Goal: Submit feedback/report problem

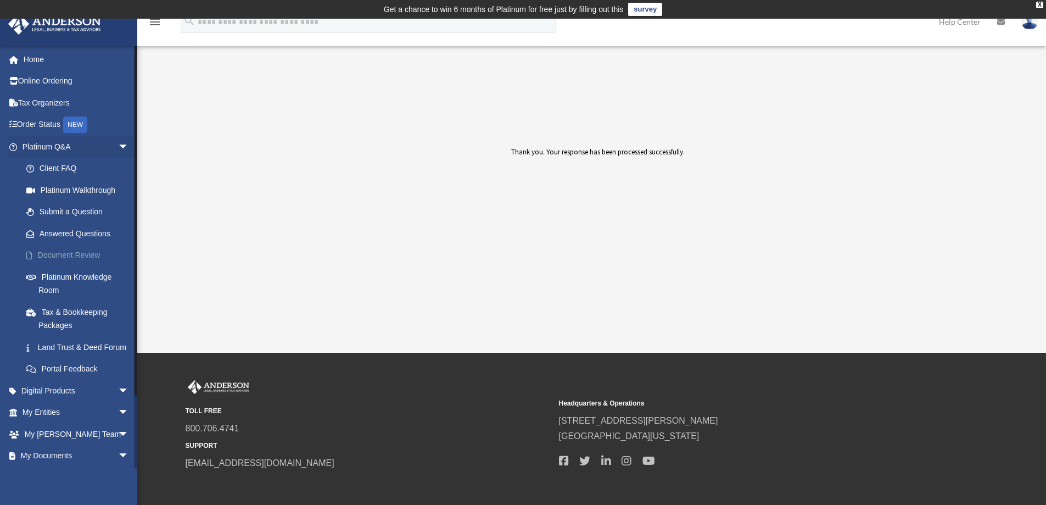
click at [58, 251] on link "Document Review" at bounding box center [80, 255] width 130 height 22
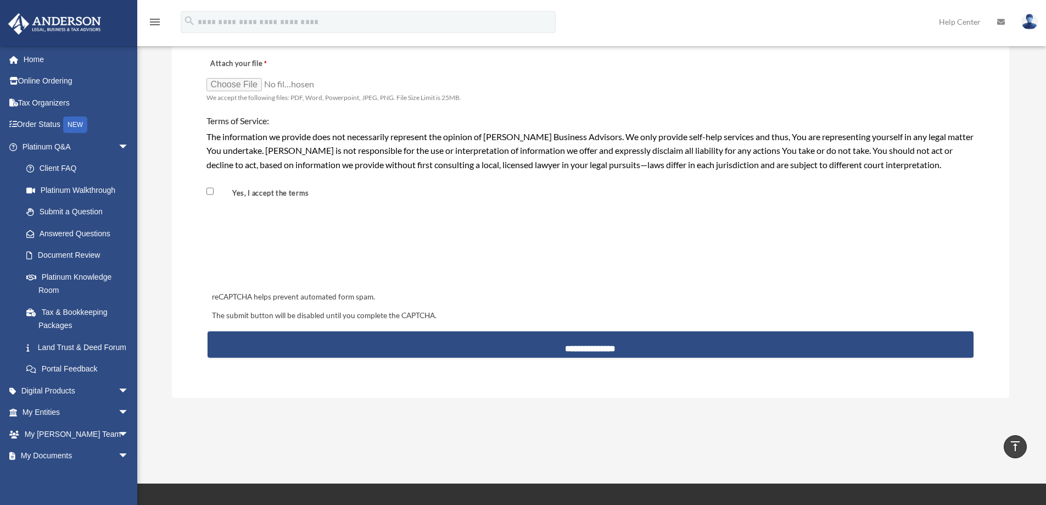
scroll to position [864, 0]
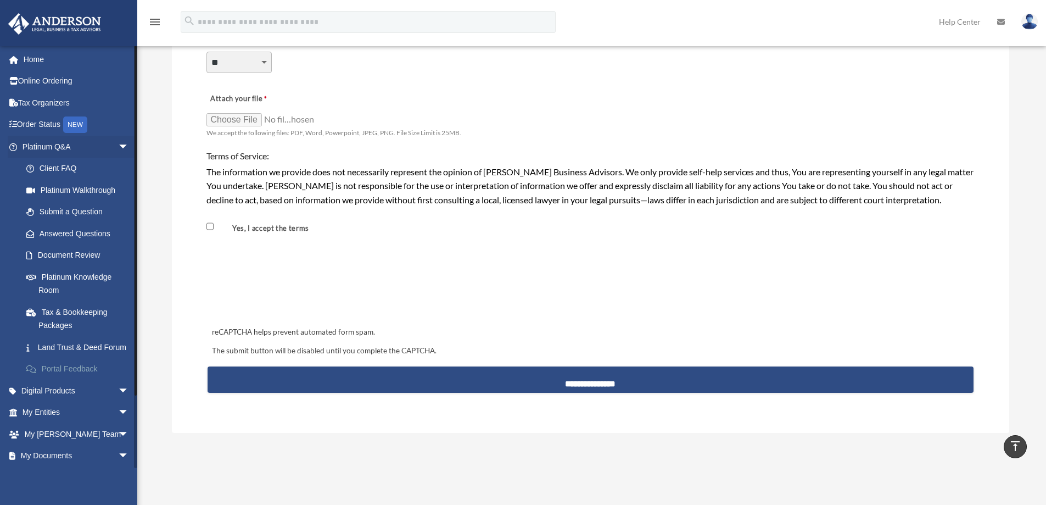
click at [61, 380] on link "Portal Feedback" at bounding box center [80, 369] width 130 height 22
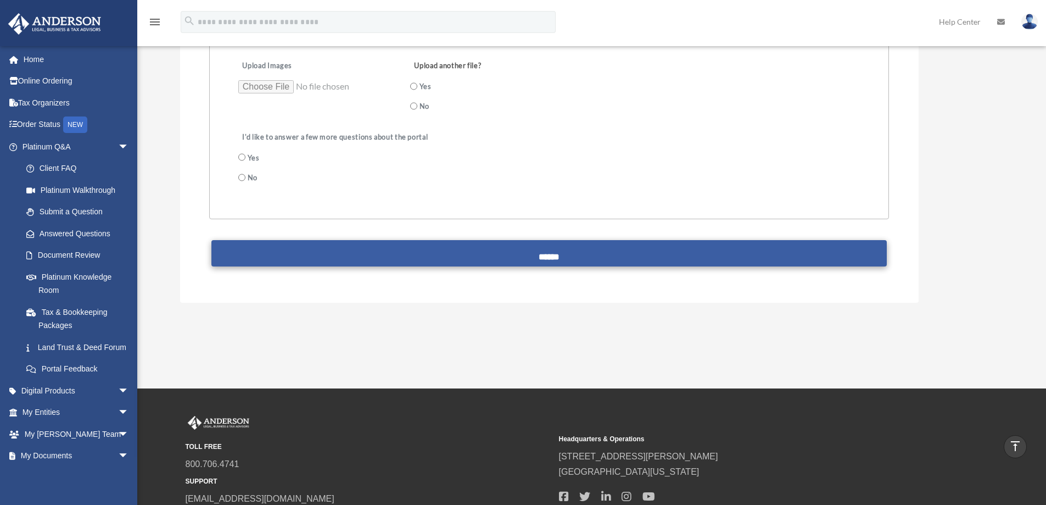
scroll to position [384, 0]
